Goal: Task Accomplishment & Management: Complete application form

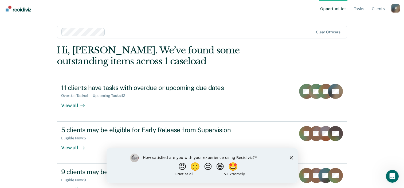
click at [294, 157] on div "How satisfied are you with your experience using Recidiviz? 😠 🙁 😑 😄 🤩 1 - Not a…" at bounding box center [201, 165] width 191 height 34
click at [288, 157] on div "How satisfied are you with your experience using Recidiviz? 😠 🙁 😑 😄 🤩 1 - Not a…" at bounding box center [201, 165] width 191 height 34
click at [290, 159] on polygon "Close survey" at bounding box center [290, 157] width 3 height 3
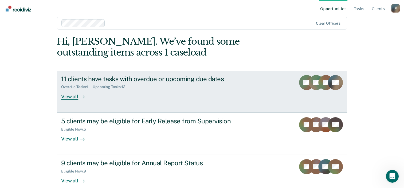
scroll to position [17, 0]
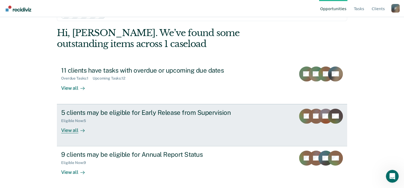
click at [167, 135] on link "5 clients may be eligible for Early Release from Supervision Eligible Now : 5 V…" at bounding box center [202, 125] width 290 height 42
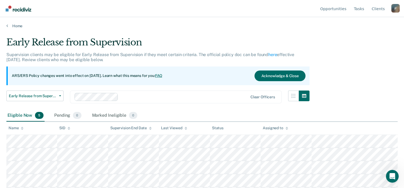
scroll to position [12, 0]
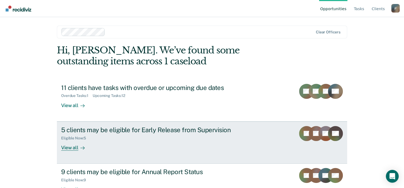
click at [177, 130] on div "5 clients may be eligible for Early Release from Supervision" at bounding box center [154, 130] width 187 height 8
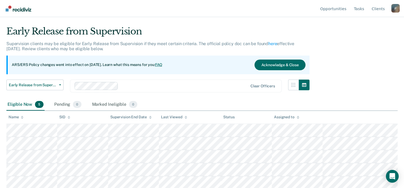
scroll to position [12, 0]
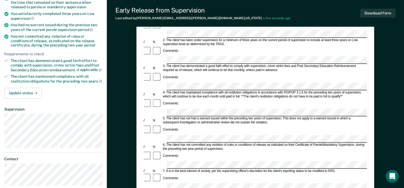
scroll to position [107, 0]
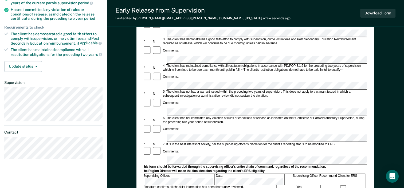
drag, startPoint x: 168, startPoint y: 147, endPoint x: 201, endPoint y: 147, distance: 32.3
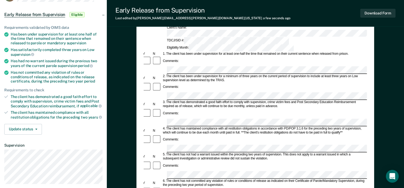
scroll to position [53, 0]
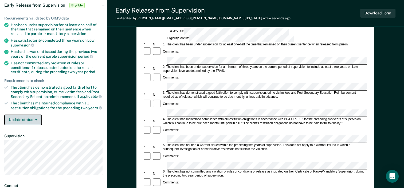
click at [38, 120] on button "Update status" at bounding box center [23, 120] width 38 height 11
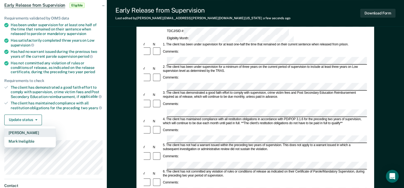
click at [31, 131] on button "[PERSON_NAME]" at bounding box center [30, 132] width 52 height 9
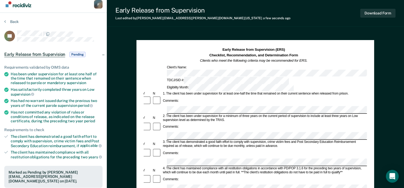
scroll to position [0, 0]
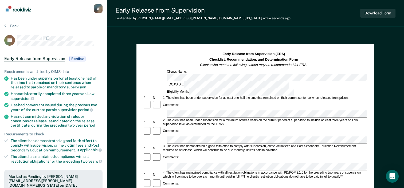
click at [76, 58] on span "Pending" at bounding box center [77, 58] width 16 height 5
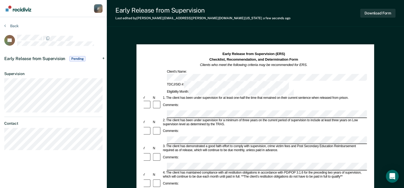
click at [76, 58] on span "Pending" at bounding box center [77, 58] width 16 height 5
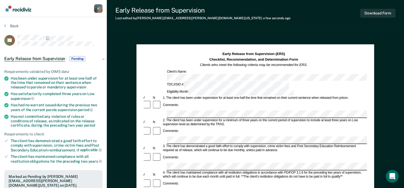
click at [5, 147] on li "The client has demonstrated a good faith effort to comply with supervision, cri…" at bounding box center [53, 146] width 98 height 14
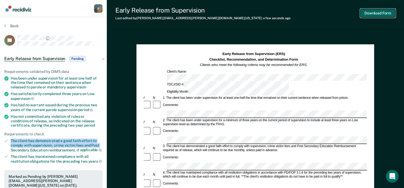
click at [378, 14] on button "Download Form" at bounding box center [377, 13] width 35 height 9
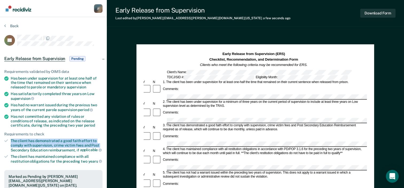
click at [23, 13] on link "Go to Recidiviz Home" at bounding box center [18, 8] width 28 height 17
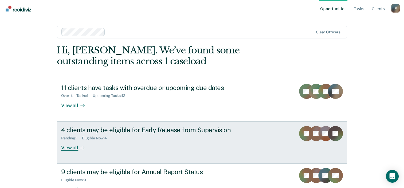
click at [169, 146] on div "4 clients may be eligible for Early Release from Supervision Pending : 1 Eligib…" at bounding box center [161, 138] width 200 height 25
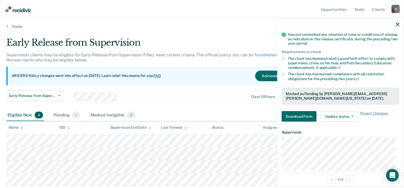
scroll to position [107, 0]
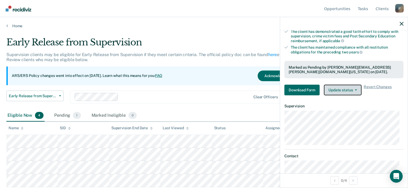
click at [344, 91] on button "Update status" at bounding box center [343, 90] width 38 height 11
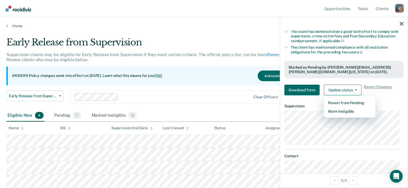
click at [234, 70] on div "ARS/ERS Policy changes went into effect on [DATE]. Learn what this means for yo…" at bounding box center [159, 75] width 306 height 19
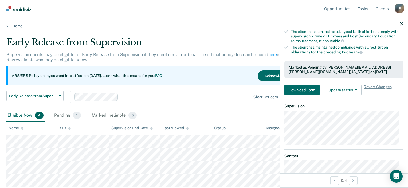
click at [404, 23] on div at bounding box center [344, 23] width 128 height 13
click at [400, 25] on icon "button" at bounding box center [402, 24] width 4 height 4
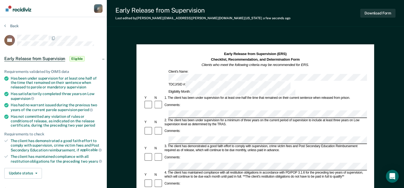
drag, startPoint x: 215, startPoint y: 97, endPoint x: 154, endPoint y: 127, distance: 68.0
click at [154, 152] on div at bounding box center [159, 157] width 10 height 10
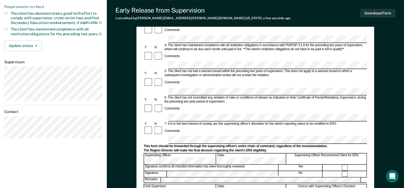
scroll to position [160, 0]
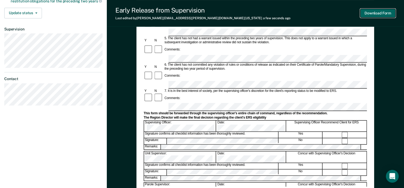
click at [389, 10] on button "Download Form" at bounding box center [377, 13] width 35 height 9
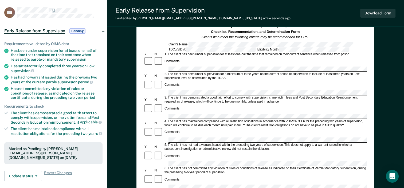
scroll to position [53, 0]
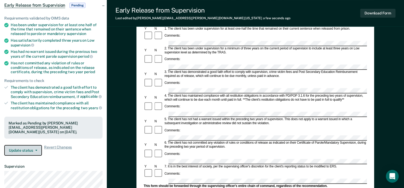
click at [29, 148] on button "Update status" at bounding box center [23, 150] width 38 height 11
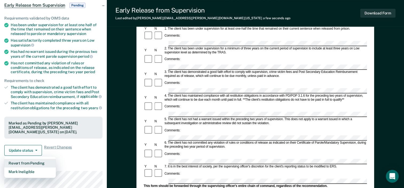
click at [30, 161] on button "Revert from Pending" at bounding box center [30, 163] width 52 height 9
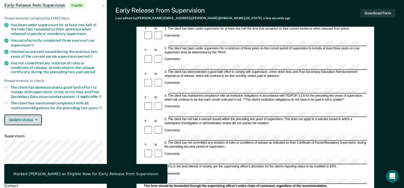
click at [36, 123] on button "Update status" at bounding box center [23, 120] width 38 height 11
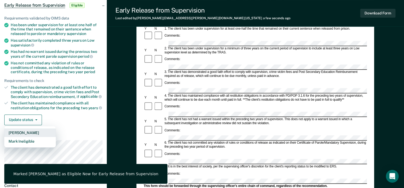
click at [32, 133] on button "[PERSON_NAME]" at bounding box center [30, 132] width 52 height 9
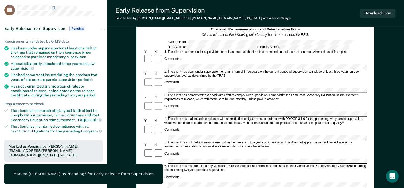
scroll to position [0, 0]
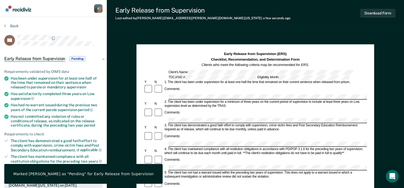
click at [21, 8] on img "Go to Recidiviz Home" at bounding box center [19, 9] width 26 height 6
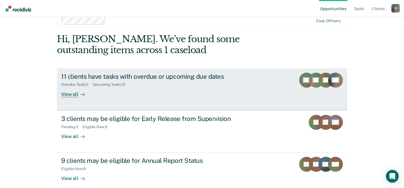
scroll to position [17, 0]
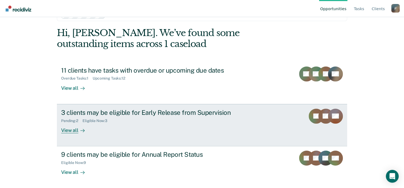
click at [139, 119] on div "Pending : 2 Eligible Now : 3" at bounding box center [154, 119] width 187 height 7
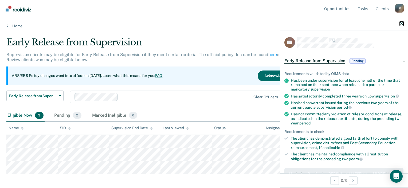
click at [401, 25] on icon "button" at bounding box center [402, 24] width 4 height 4
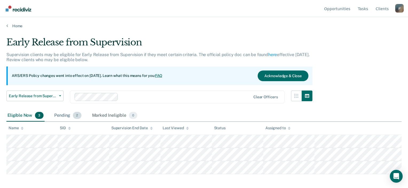
click at [66, 113] on div "Pending 2" at bounding box center [67, 116] width 29 height 12
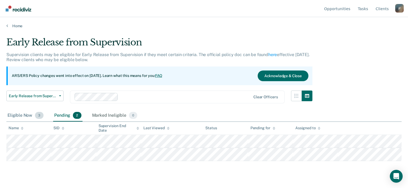
click at [25, 117] on div "Eligible Now 3" at bounding box center [25, 116] width 38 height 12
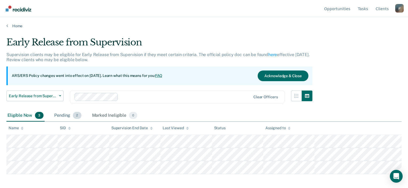
click at [63, 115] on div "Pending 2" at bounding box center [67, 116] width 29 height 12
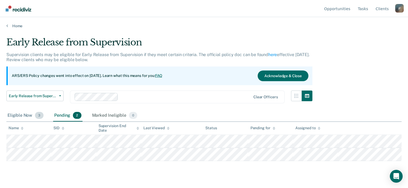
click at [19, 115] on div "Eligible Now 3" at bounding box center [25, 116] width 38 height 12
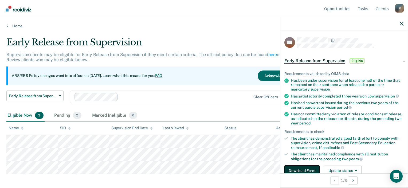
click at [312, 171] on button "Download Form" at bounding box center [301, 170] width 35 height 11
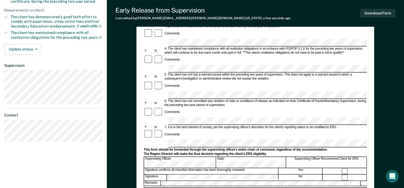
scroll to position [133, 0]
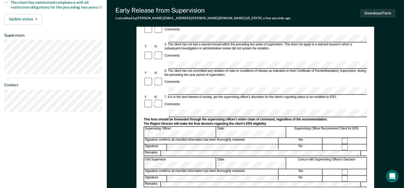
scroll to position [187, 0]
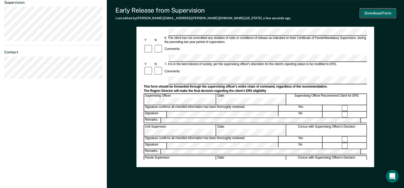
click at [373, 10] on button "Download Form" at bounding box center [377, 13] width 35 height 9
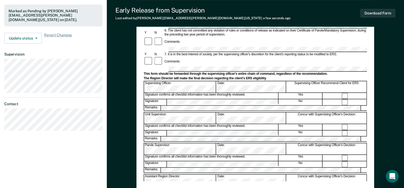
scroll to position [101, 0]
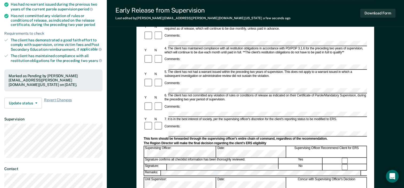
click at [20, 106] on div "Requirements validated by OIMS data Has been under supervision for at least one…" at bounding box center [53, 36] width 107 height 152
click at [22, 103] on button "Update status" at bounding box center [23, 103] width 38 height 11
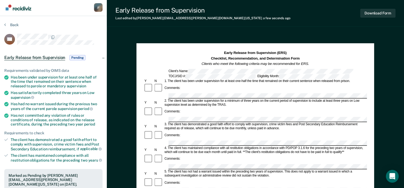
scroll to position [0, 0]
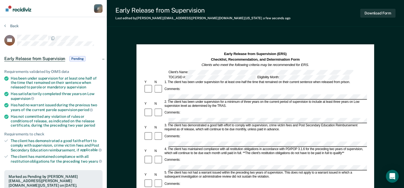
click at [12, 11] on img "Go to Recidiviz Home" at bounding box center [19, 9] width 26 height 6
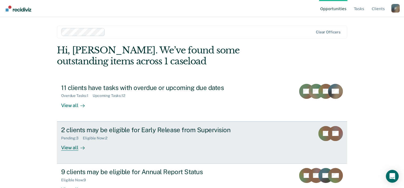
click at [162, 142] on div "2 clients may be eligible for Early Release from Supervision Pending : 3 Eligib…" at bounding box center [161, 138] width 200 height 25
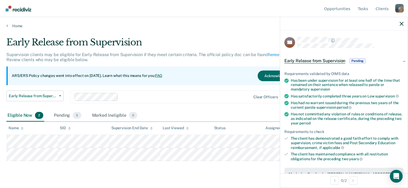
click at [401, 27] on div at bounding box center [344, 23] width 128 height 13
click at [401, 25] on icon "button" at bounding box center [402, 24] width 4 height 4
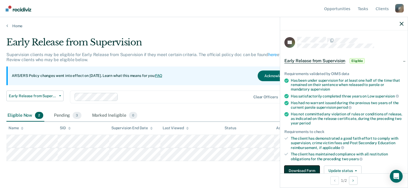
click at [296, 172] on button "Download Form" at bounding box center [301, 170] width 35 height 11
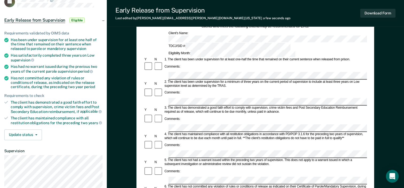
scroll to position [21, 0]
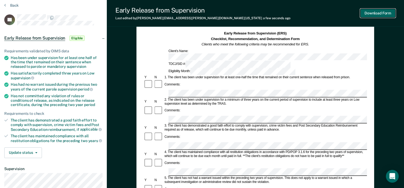
click at [381, 16] on button "Download Form" at bounding box center [377, 13] width 35 height 9
